Goal: Task Accomplishment & Management: Use online tool/utility

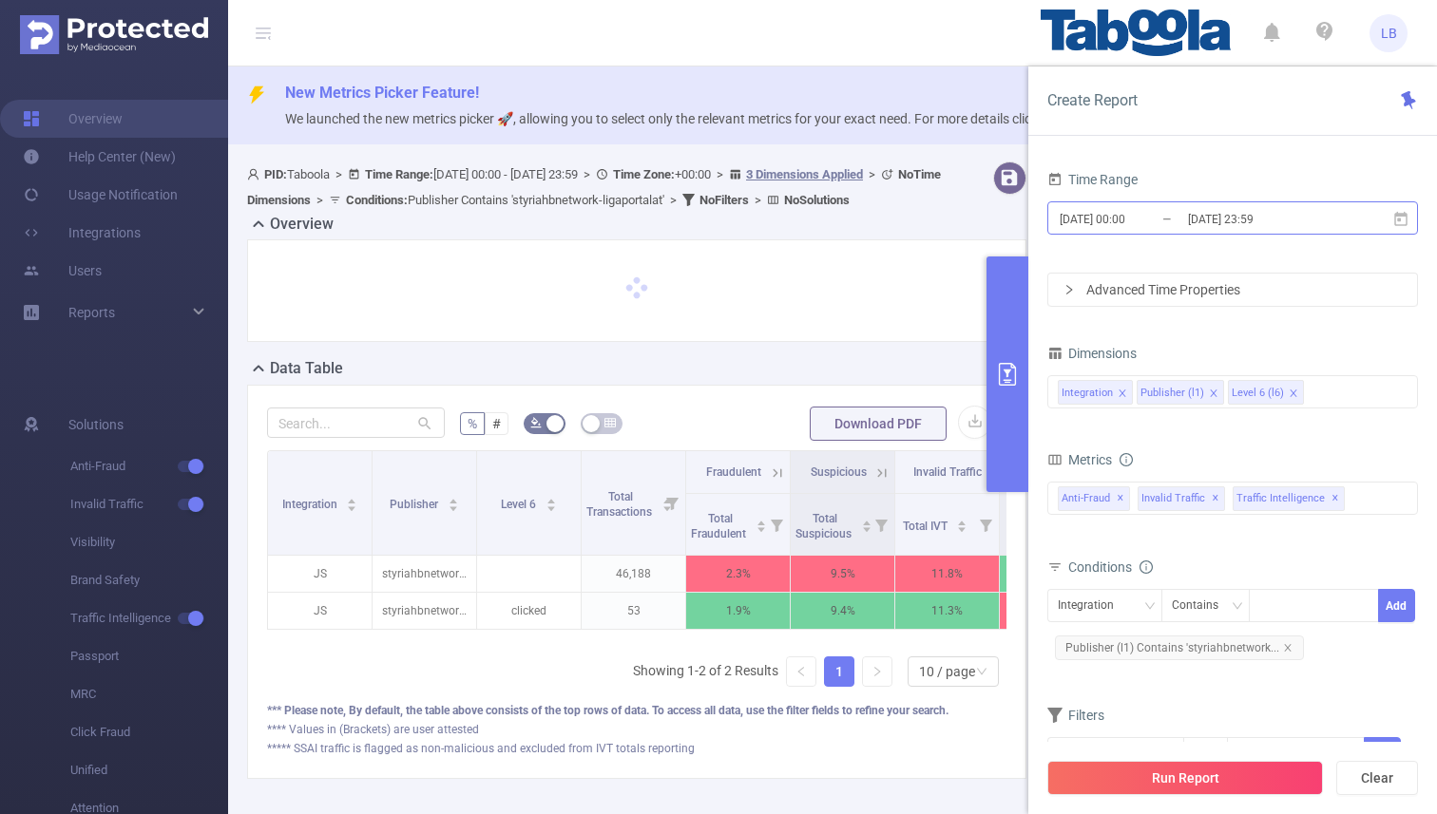
click at [1287, 219] on input "[DATE] 23:59" at bounding box center [1263, 219] width 154 height 26
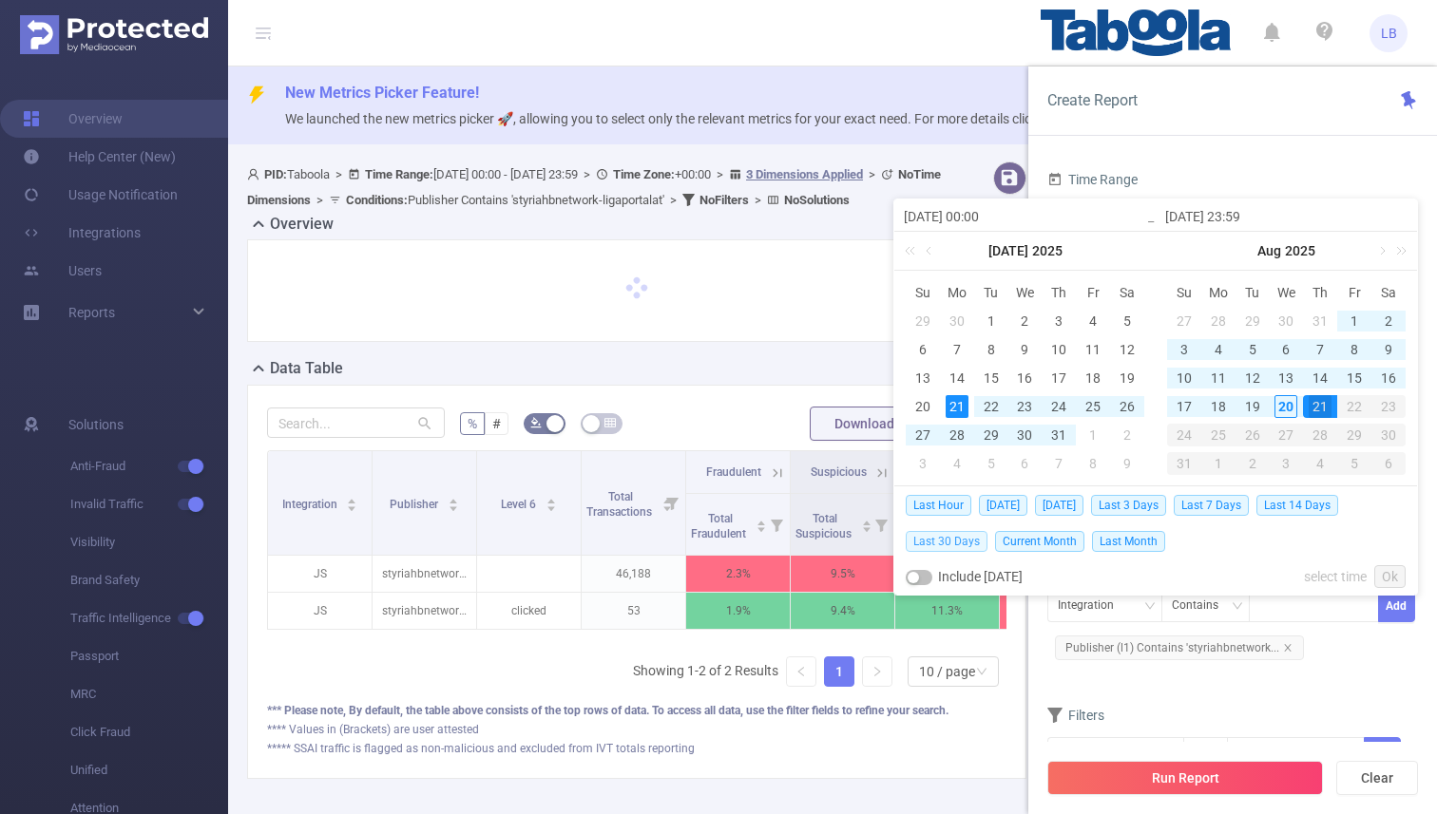
click at [944, 536] on span "Last 30 Days" at bounding box center [947, 541] width 82 height 21
type input "[DATE] 00:00"
type input "[DATE] 23:59"
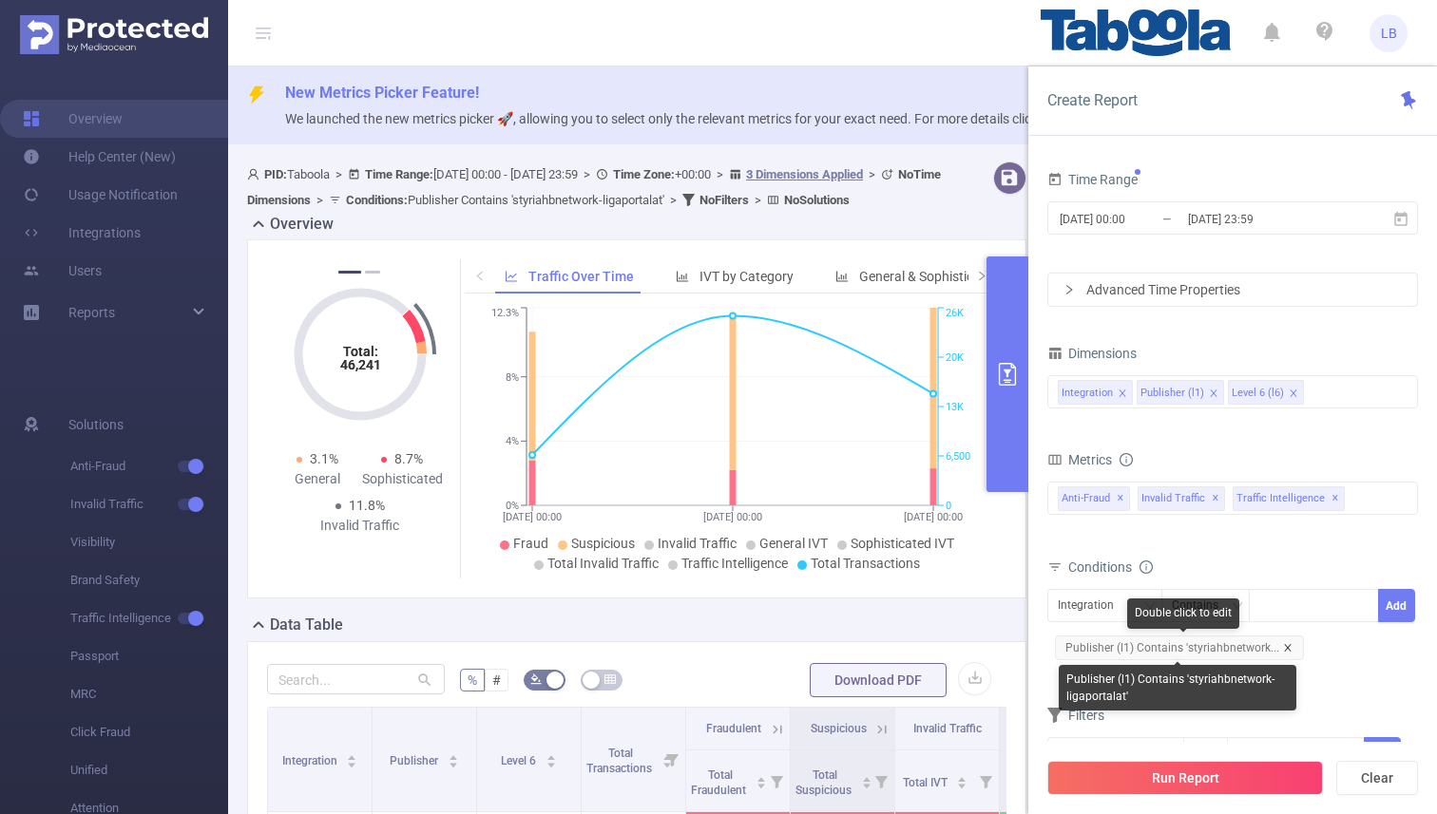
click at [1285, 648] on icon "icon: close" at bounding box center [1288, 648] width 10 height 10
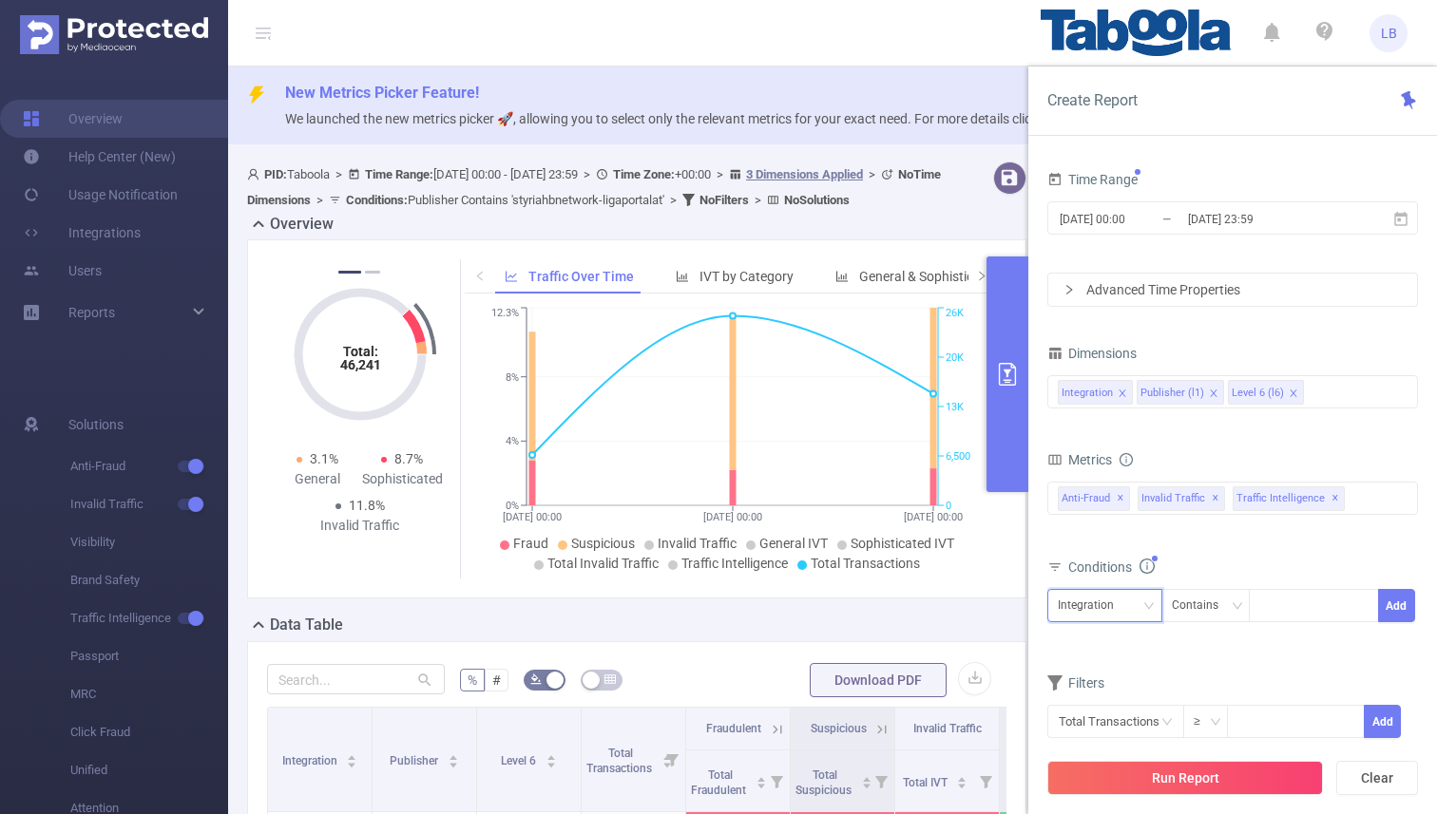
click at [1149, 610] on icon "icon: down" at bounding box center [1148, 605] width 11 height 11
click at [1134, 669] on li "Publisher (l1)" at bounding box center [1104, 675] width 115 height 30
click at [1289, 613] on div at bounding box center [1313, 605] width 109 height 31
paste input "intech-rpmasternet"
type input "intech-rpmasternet"
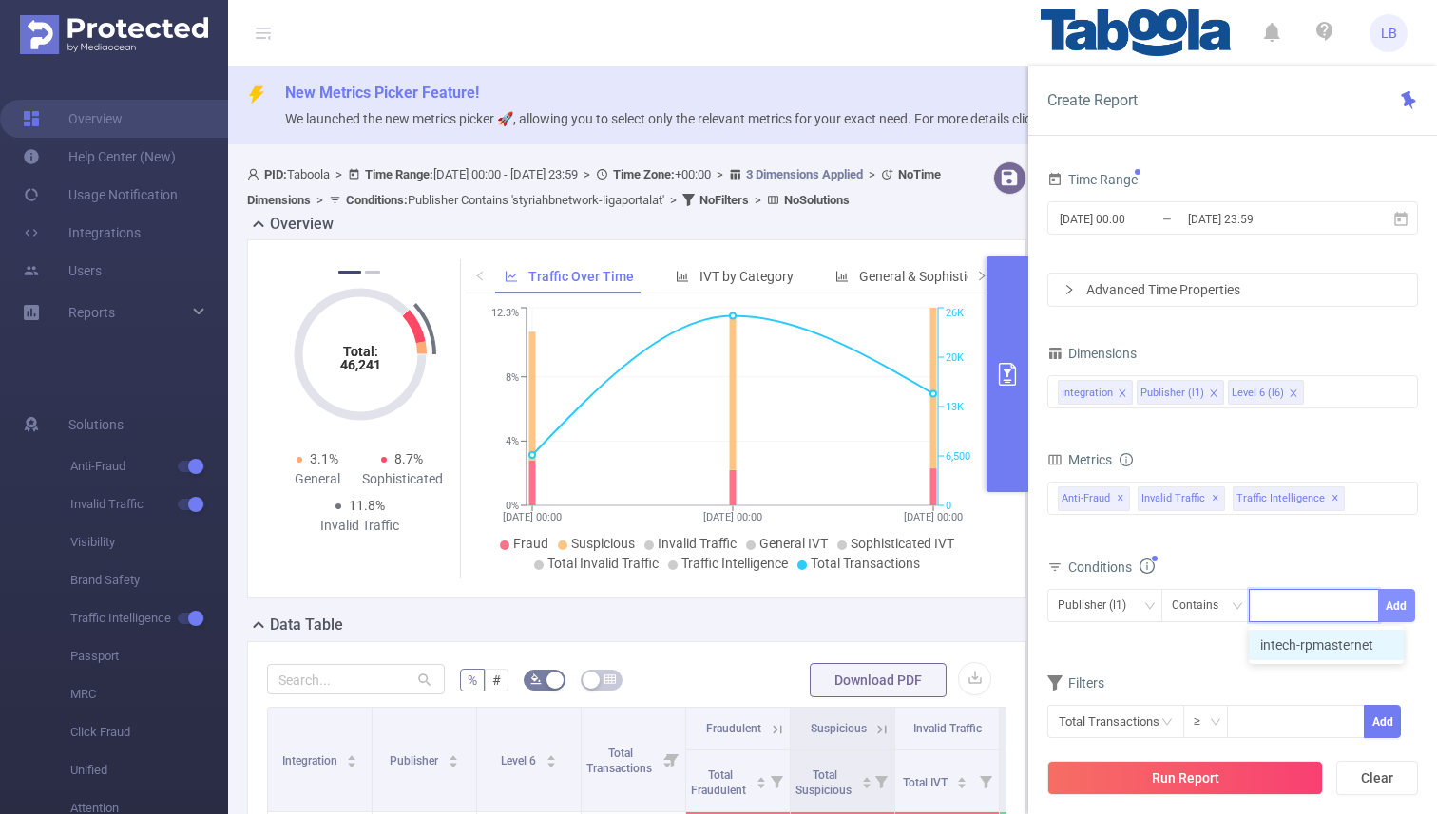
click at [1392, 604] on button "Add" at bounding box center [1396, 605] width 37 height 33
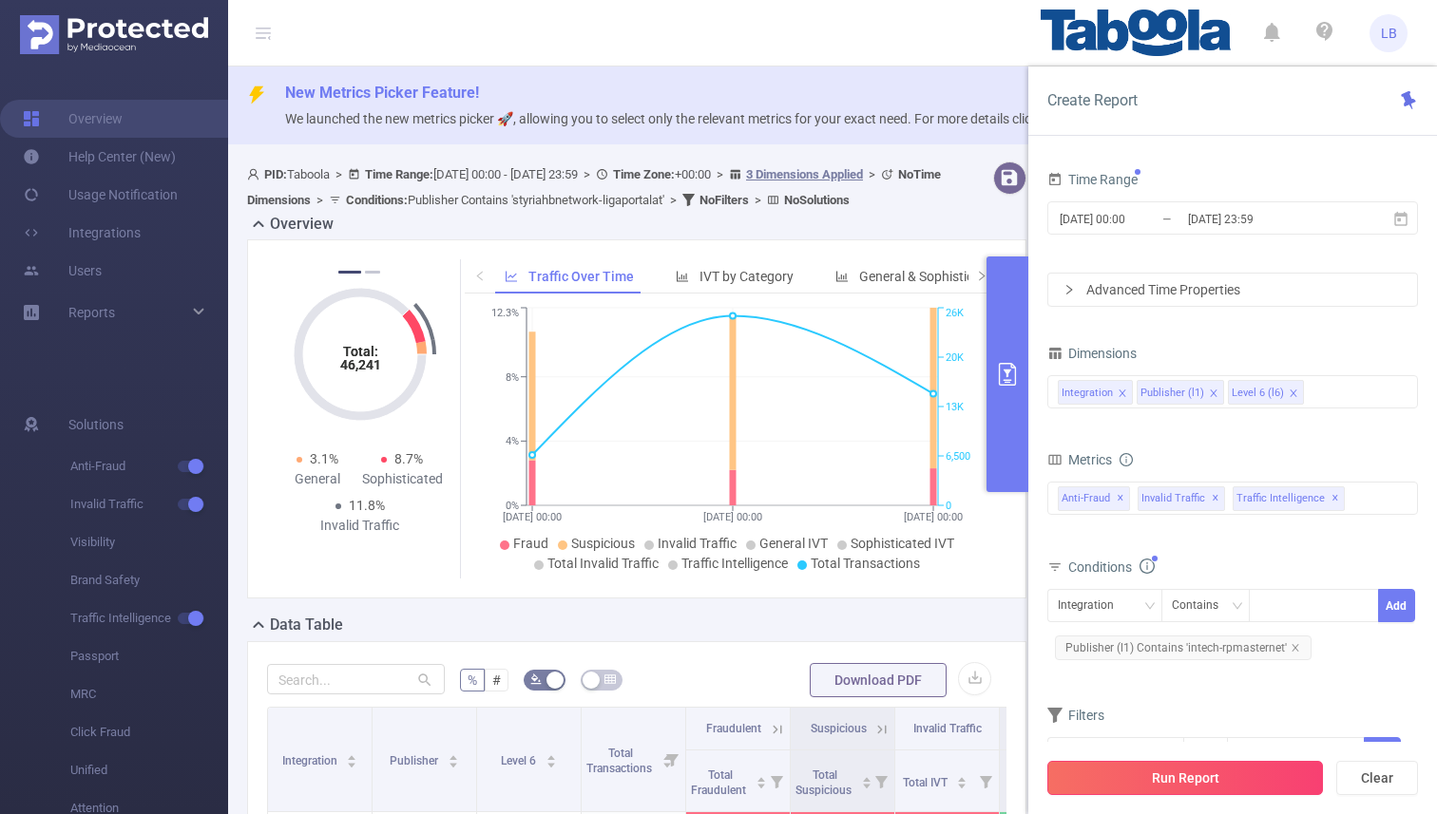
click at [1161, 776] on button "Run Report" at bounding box center [1185, 778] width 276 height 34
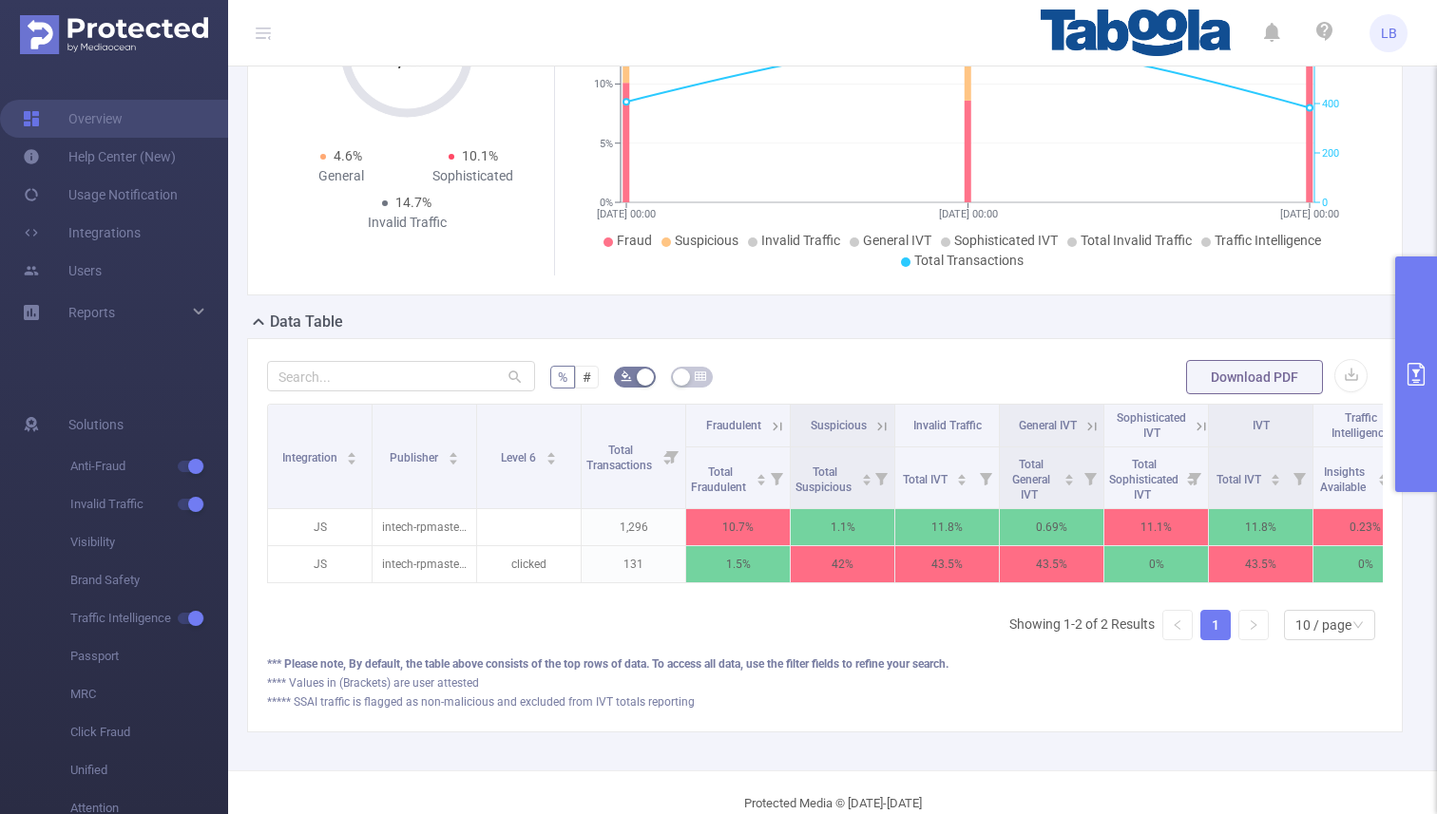
scroll to position [304, 0]
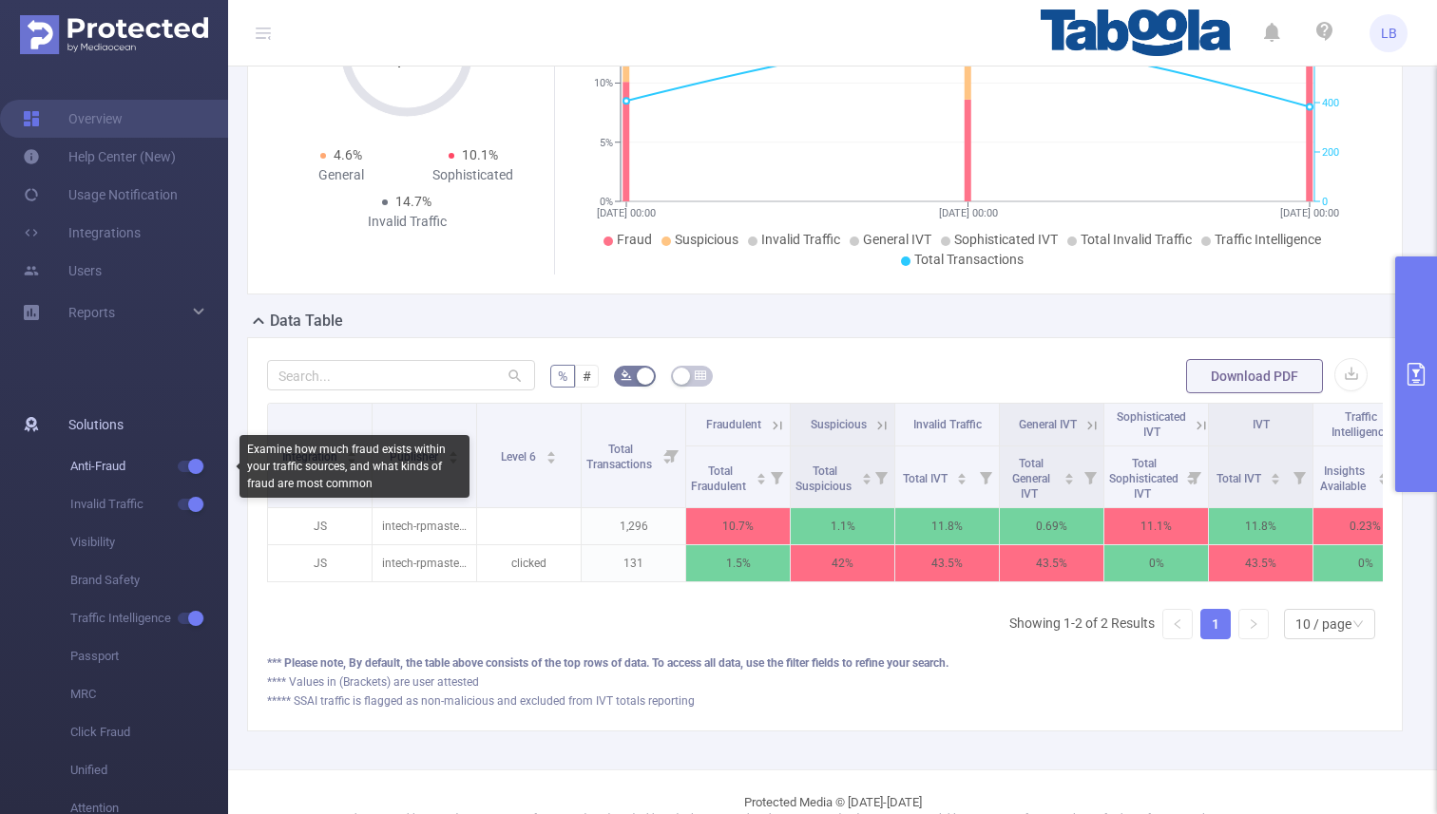
click at [194, 466] on button "button" at bounding box center [191, 466] width 27 height 11
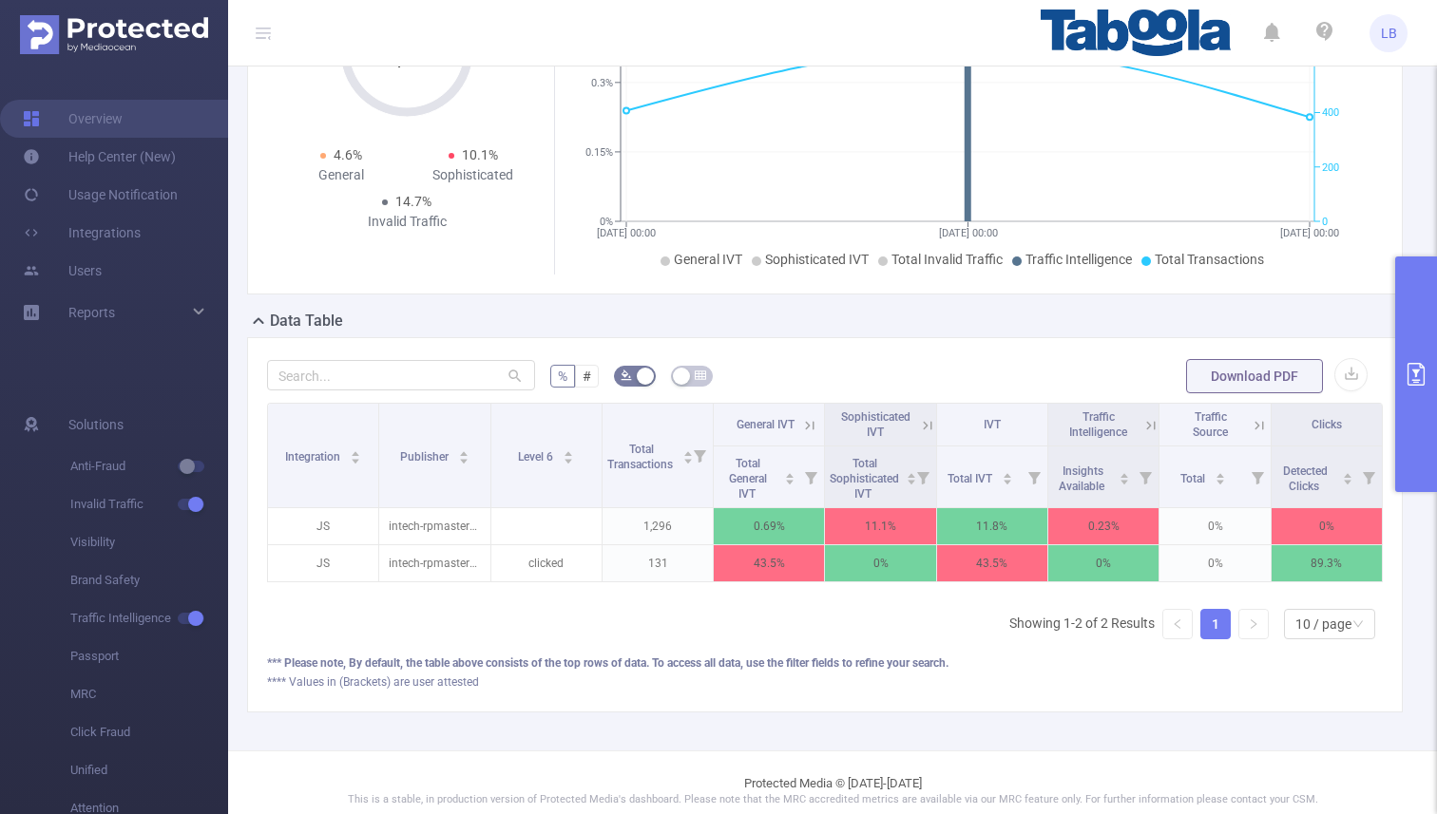
click at [805, 428] on icon at bounding box center [809, 425] width 17 height 17
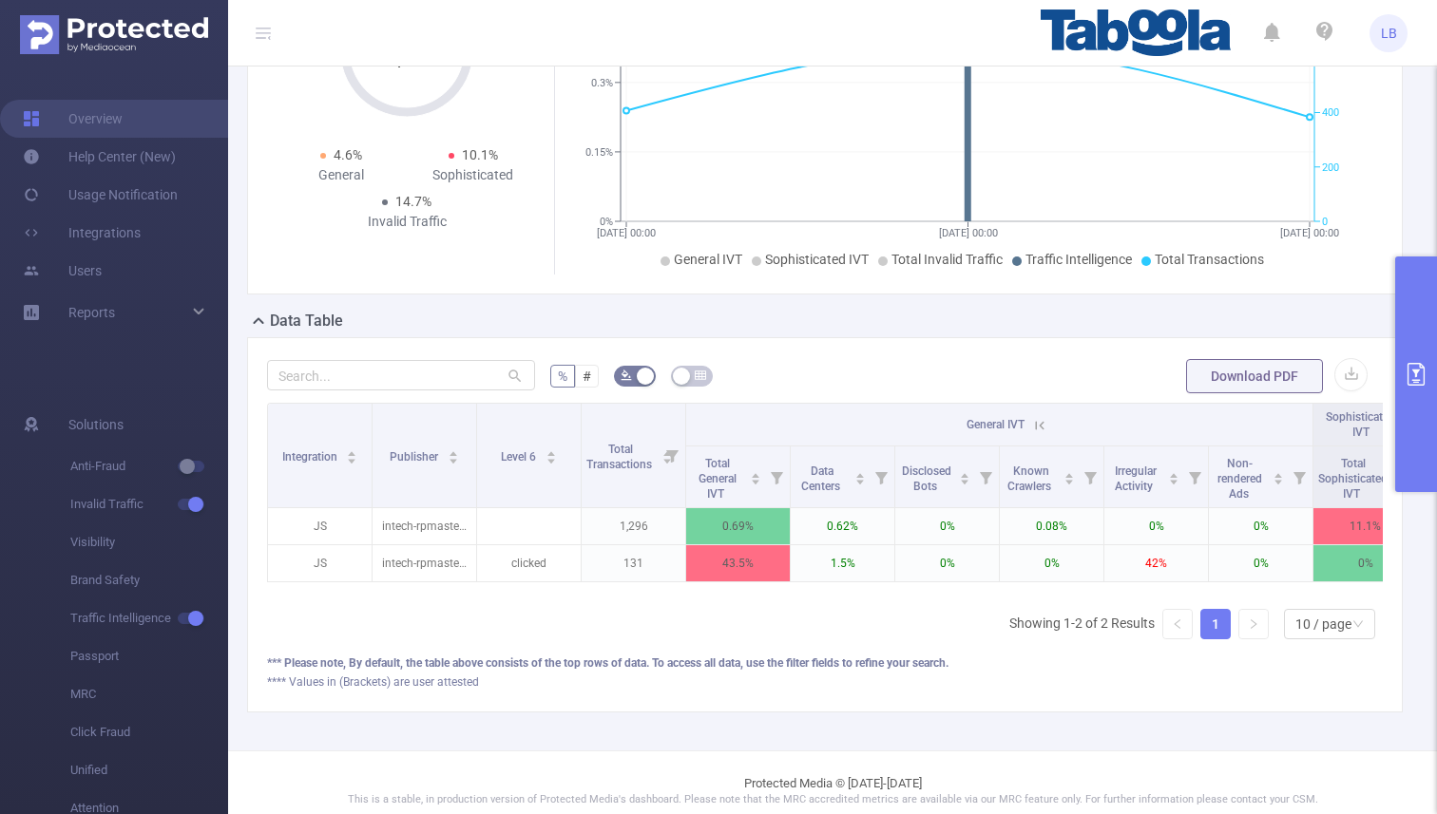
click at [1043, 423] on icon at bounding box center [1039, 425] width 17 height 17
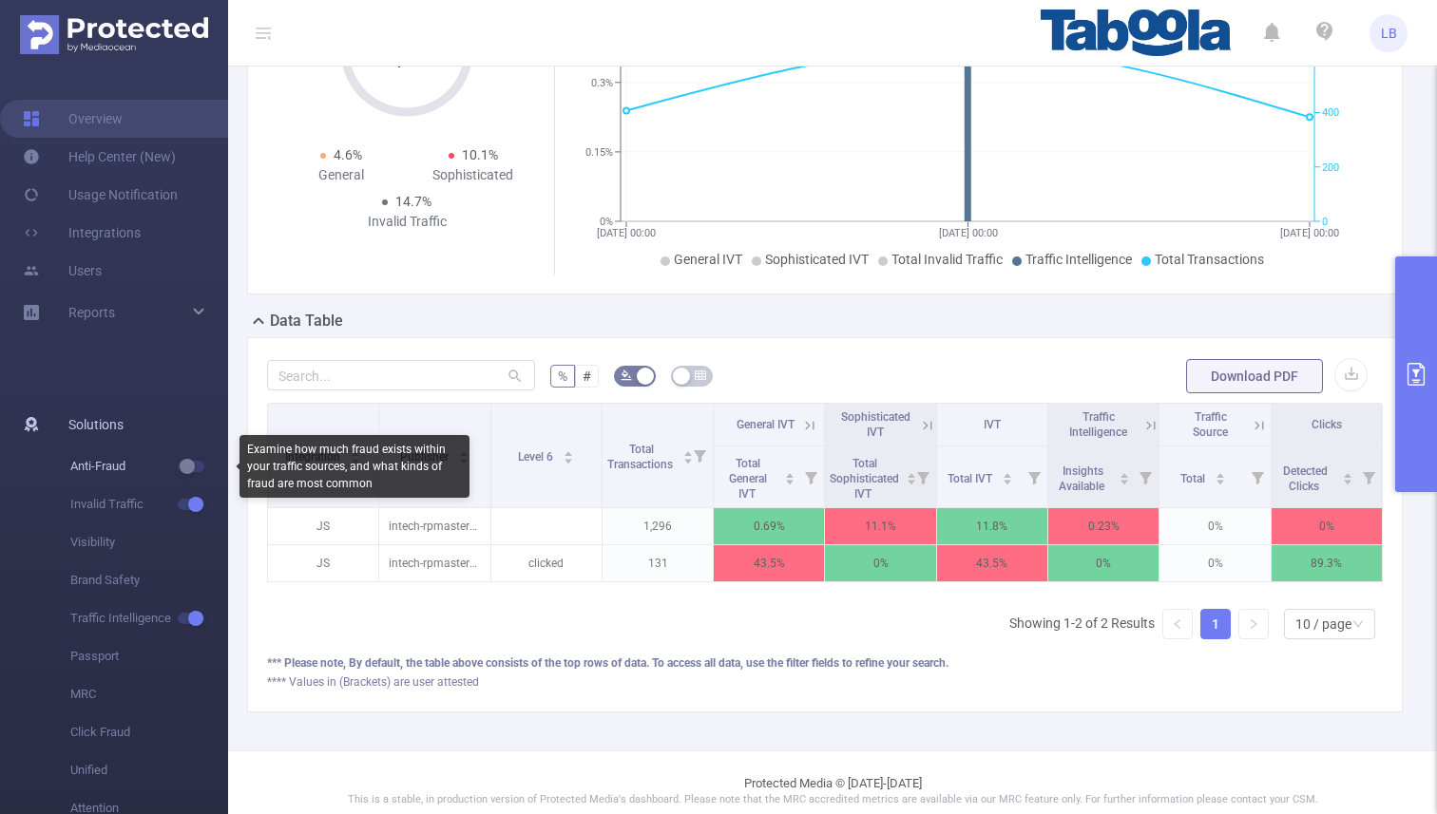
click at [200, 466] on span "button" at bounding box center [208, 467] width 25 height 10
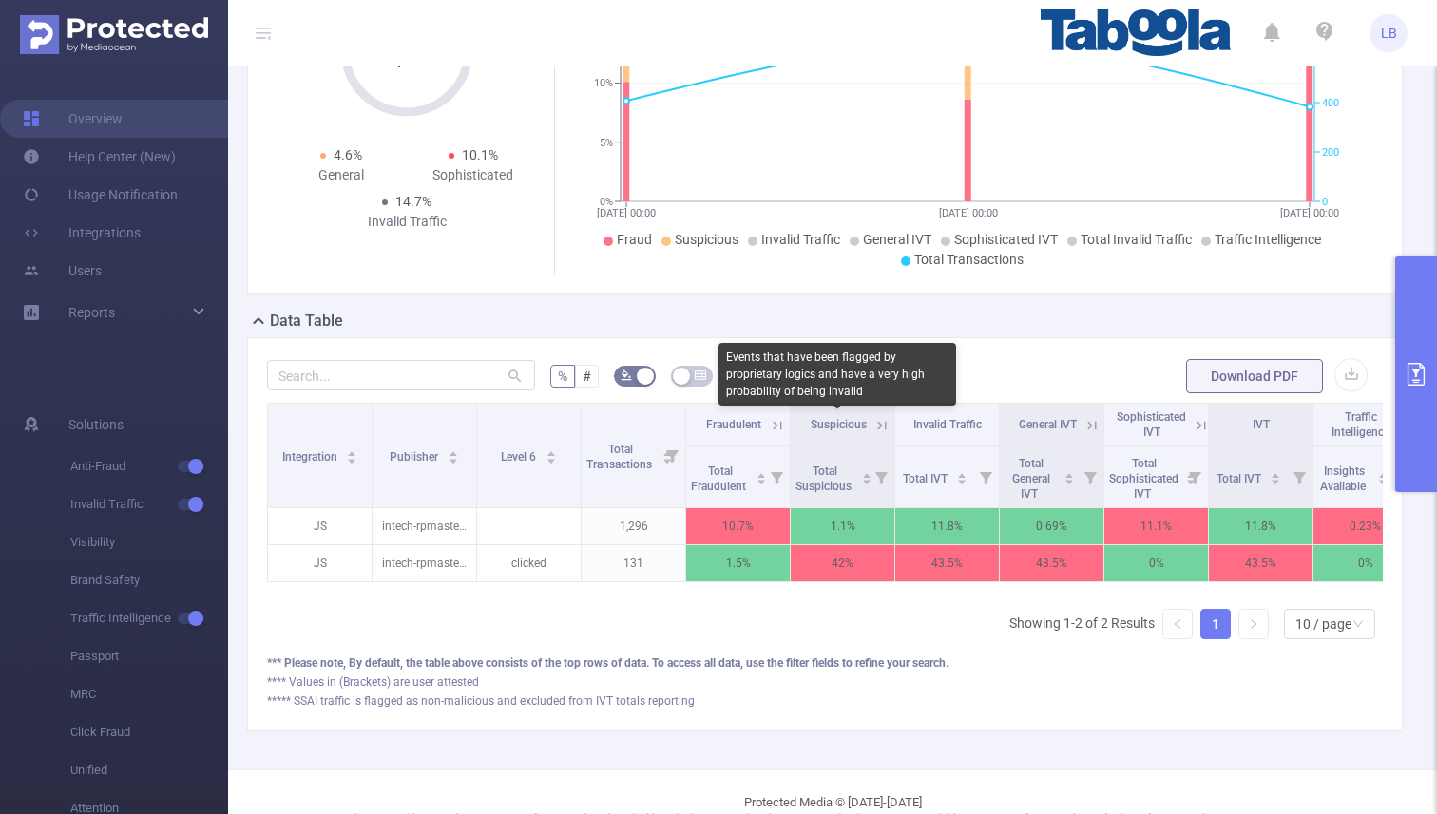
click at [880, 426] on icon at bounding box center [882, 425] width 9 height 9
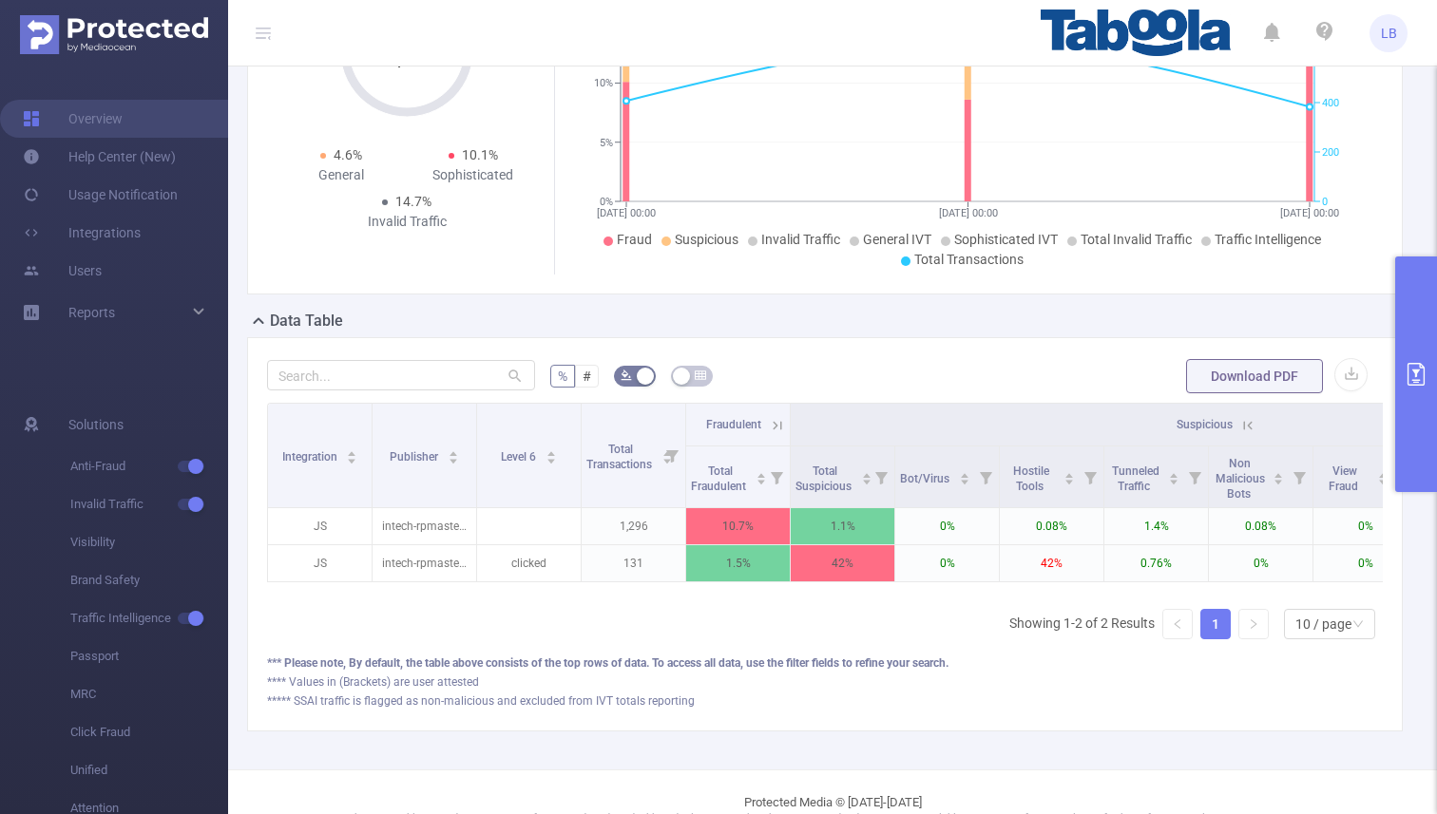
click at [1245, 430] on icon at bounding box center [1247, 425] width 17 height 17
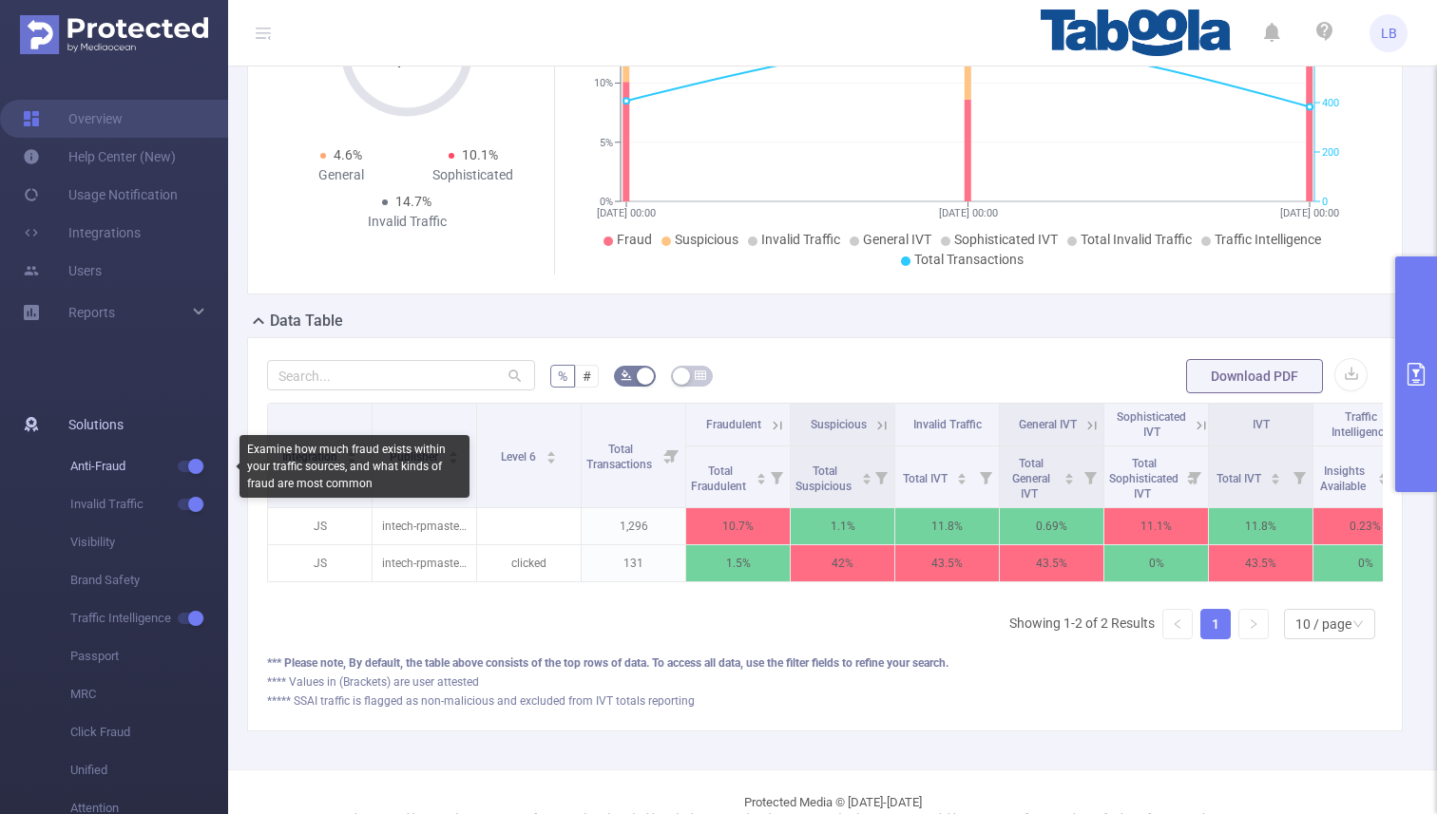
click at [186, 467] on button "button" at bounding box center [191, 466] width 27 height 11
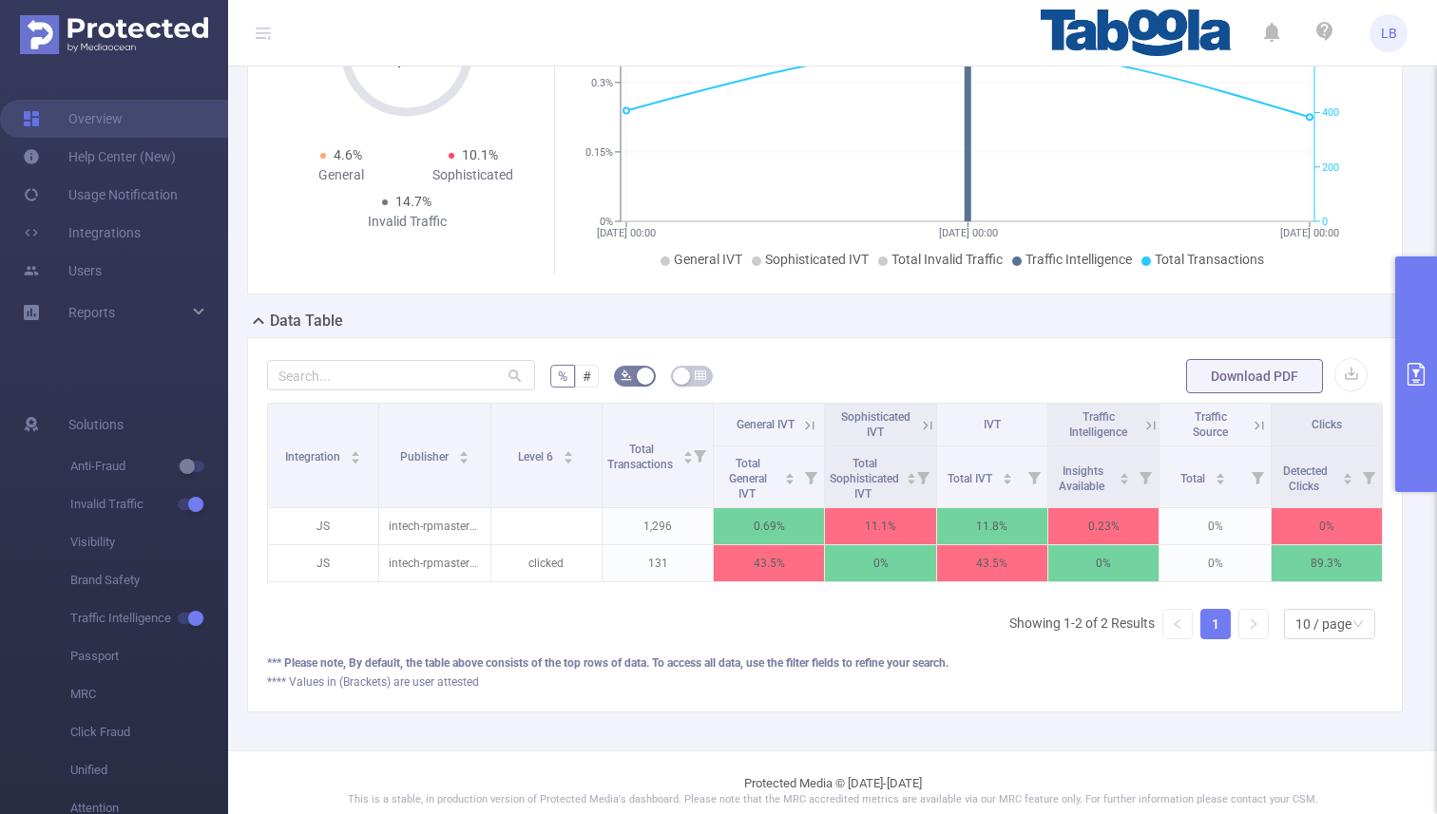
click at [1399, 355] on button "primary" at bounding box center [1416, 375] width 42 height 236
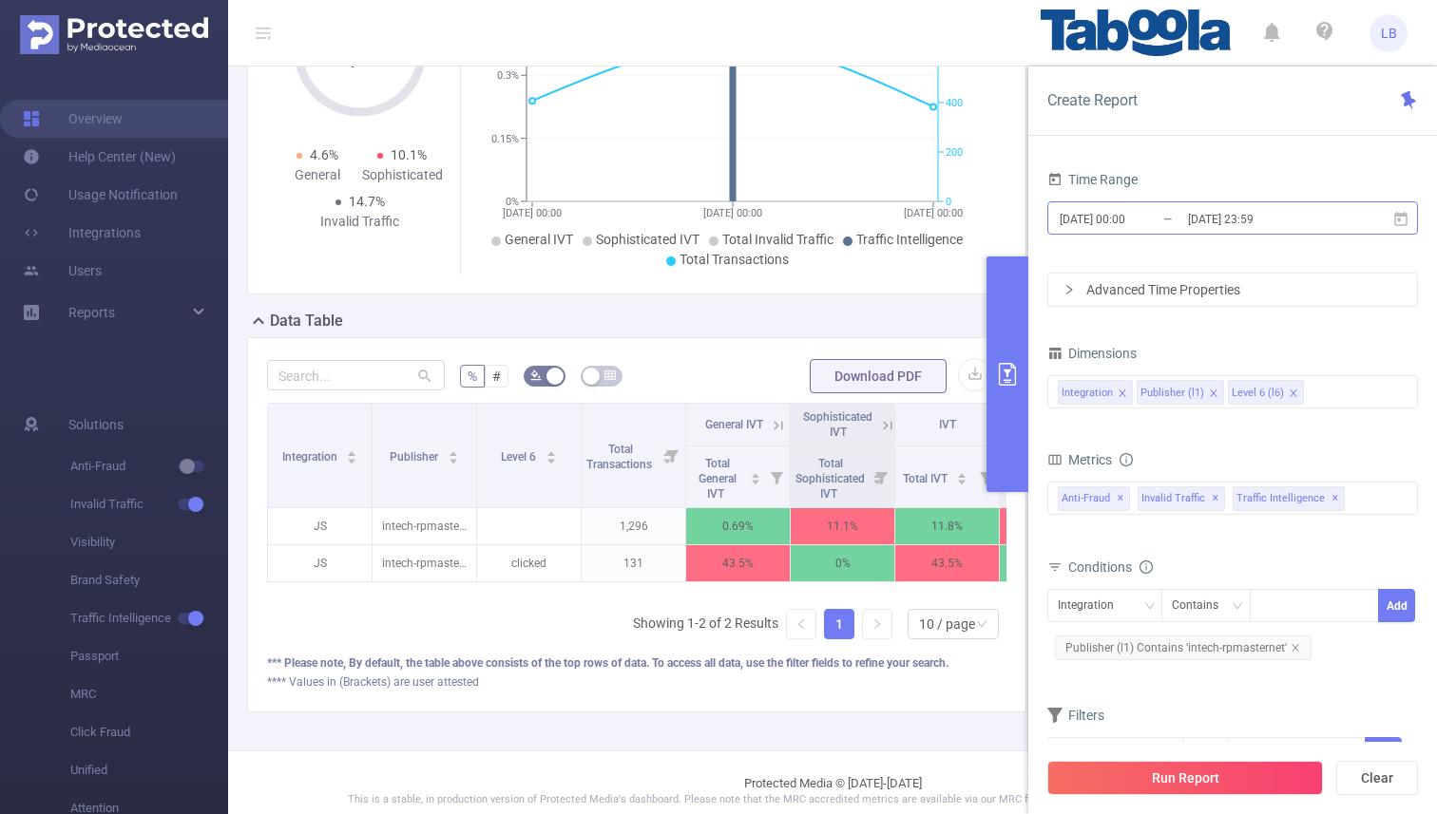
click at [1241, 217] on input "[DATE] 23:59" at bounding box center [1263, 219] width 154 height 26
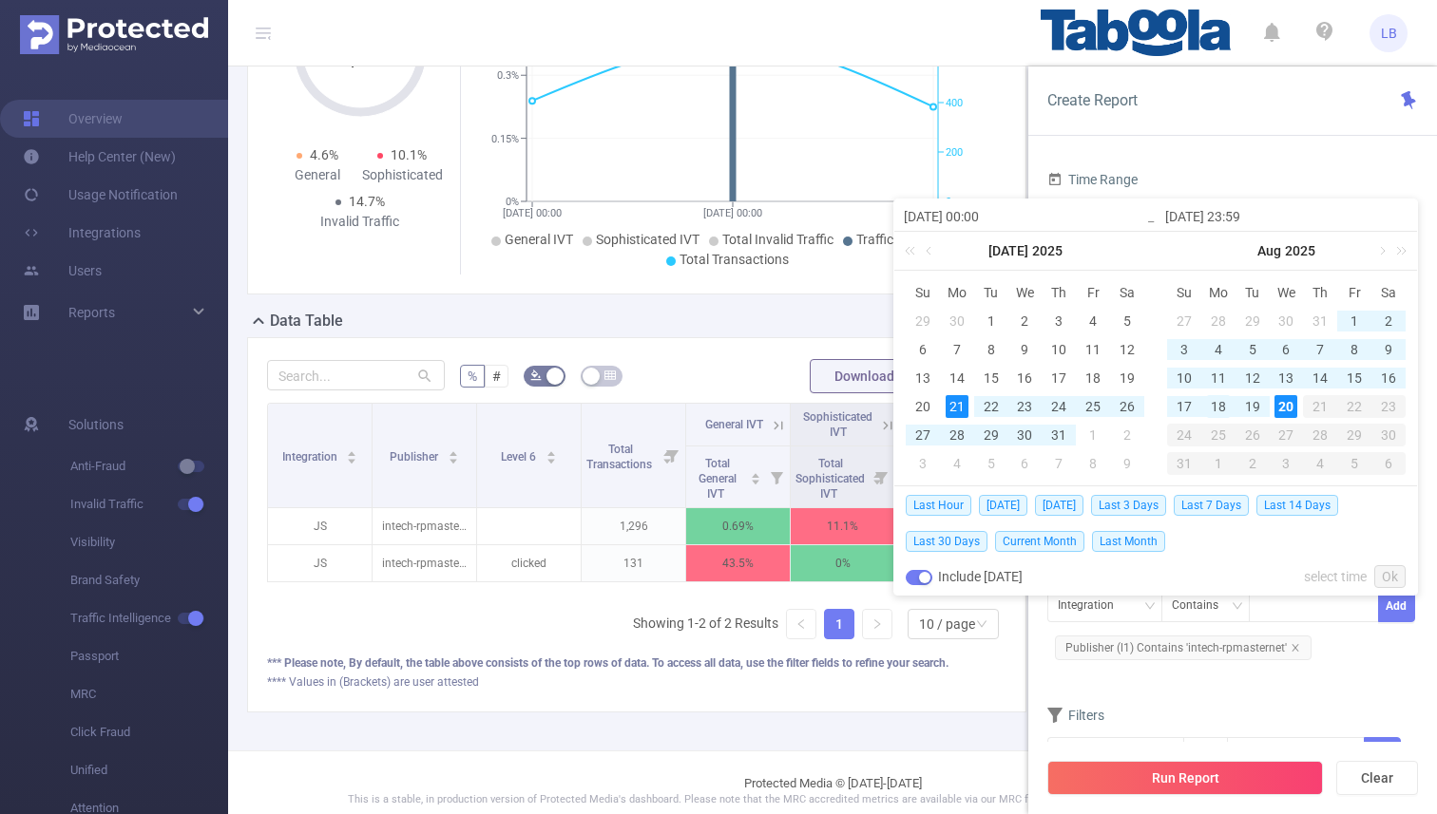
click at [1226, 407] on div "18" at bounding box center [1218, 406] width 23 height 23
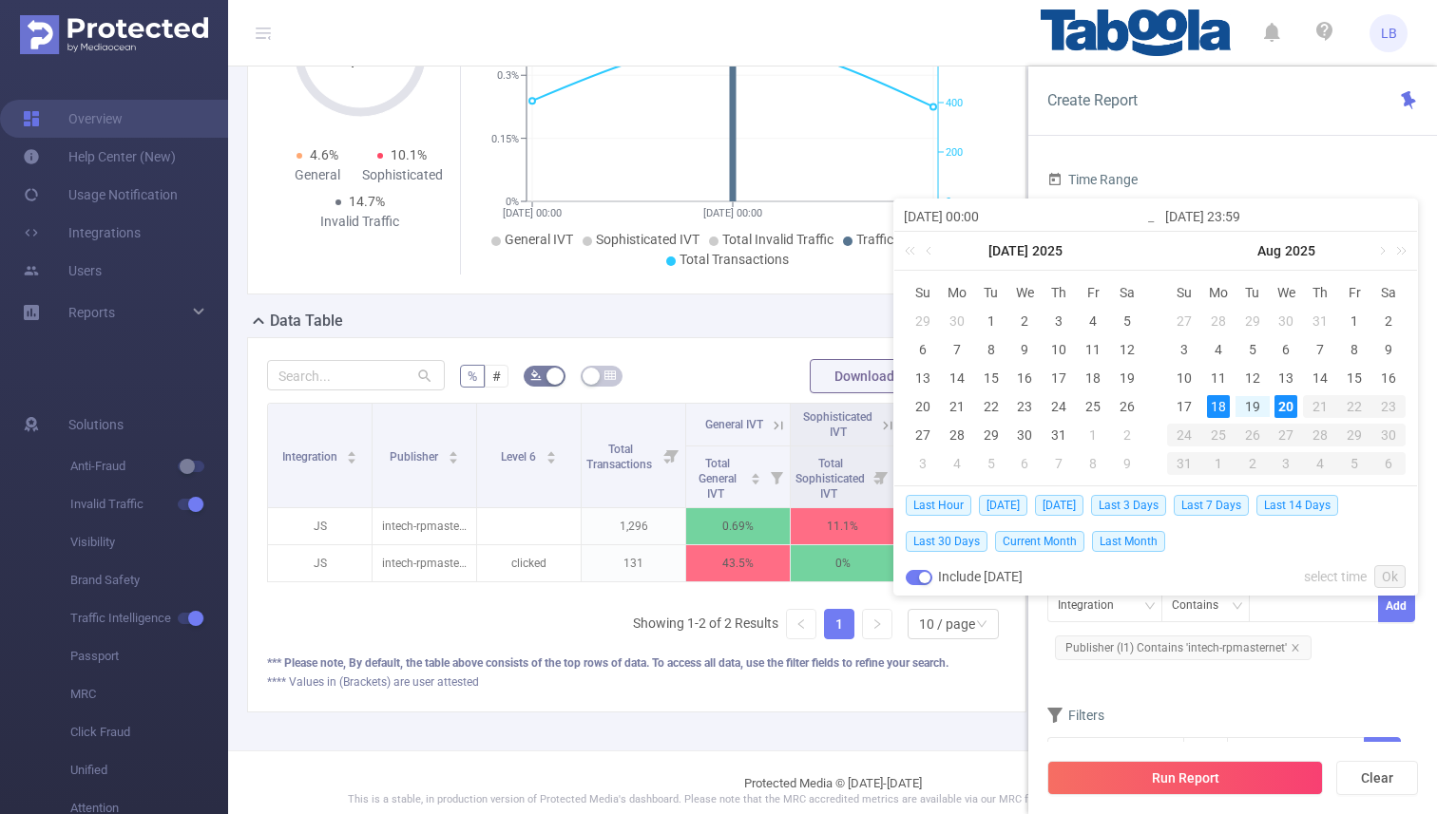
click at [1270, 407] on td "20" at bounding box center [1286, 406] width 34 height 29
type input "[DATE] 00:00"
click at [1154, 674] on div "Conditions Integration Contains Add Publisher (l1) Contains 'intech-rpmasternet'" at bounding box center [1232, 616] width 371 height 125
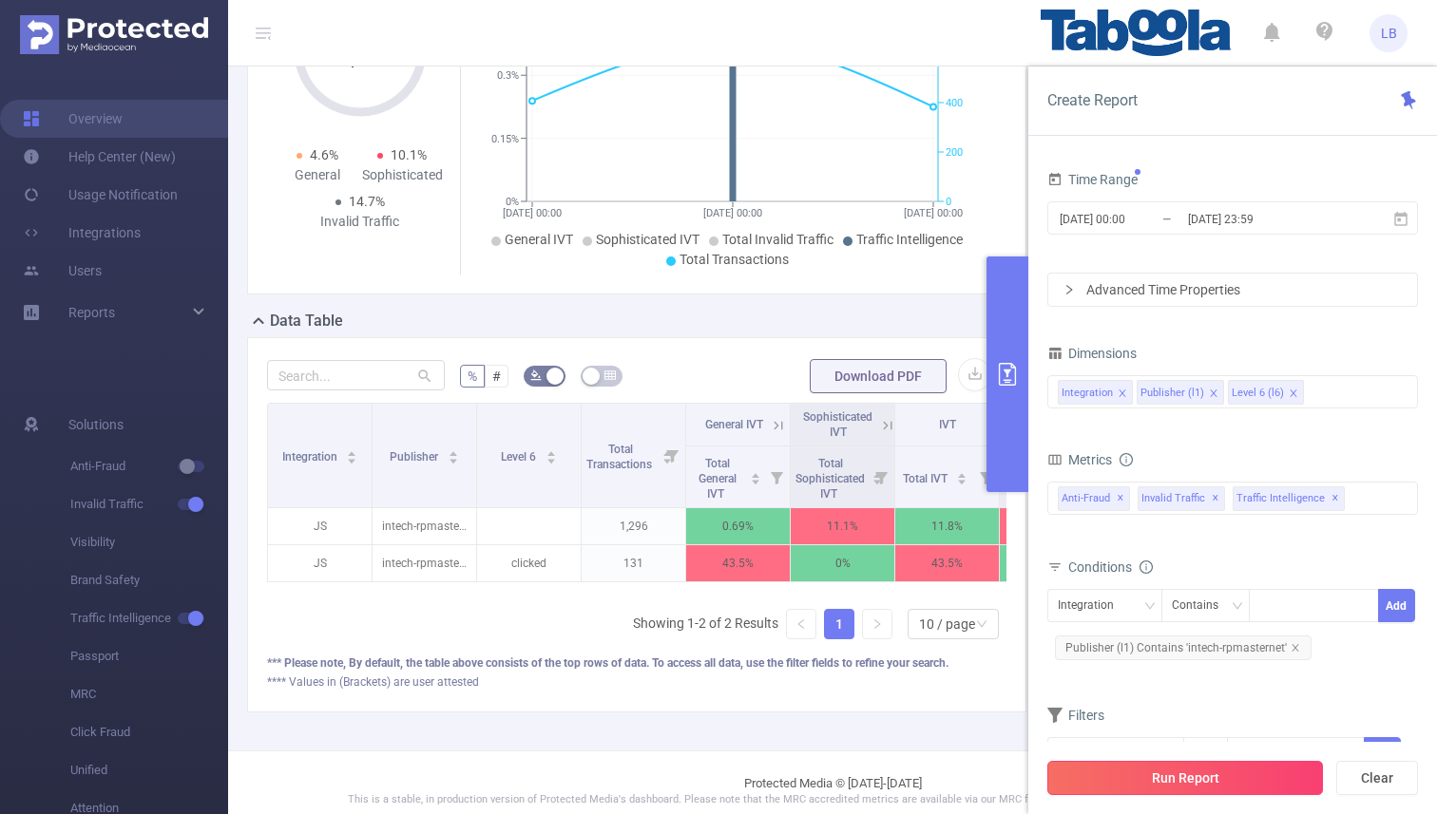
click at [1165, 771] on button "Run Report" at bounding box center [1185, 778] width 276 height 34
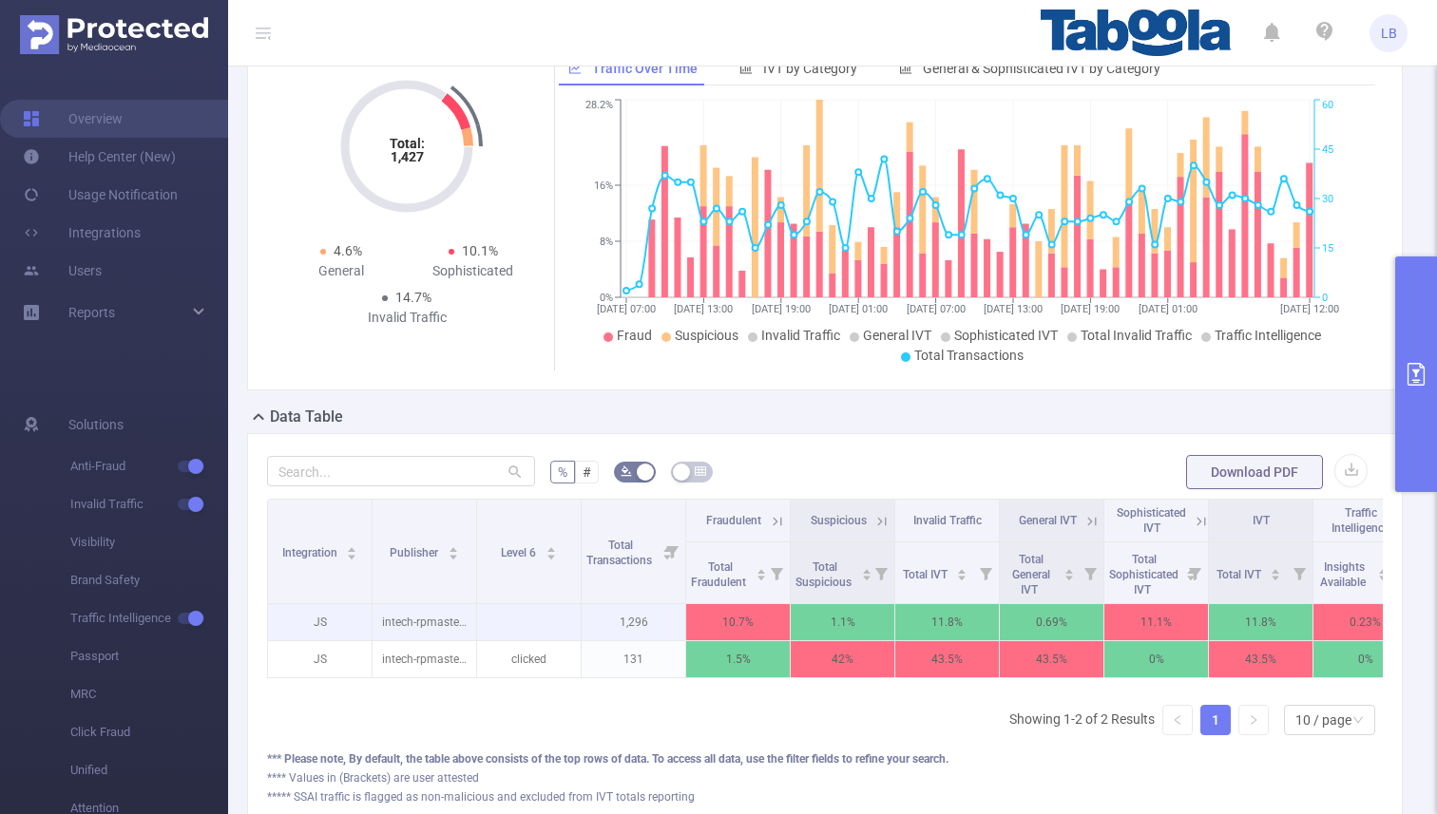
scroll to position [206, 0]
